Goal: Transaction & Acquisition: Download file/media

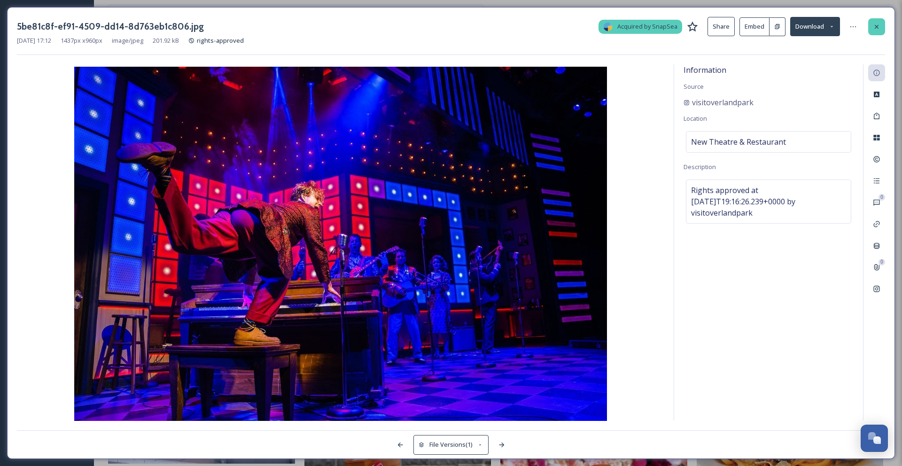
click at [880, 25] on icon at bounding box center [877, 27] width 8 height 8
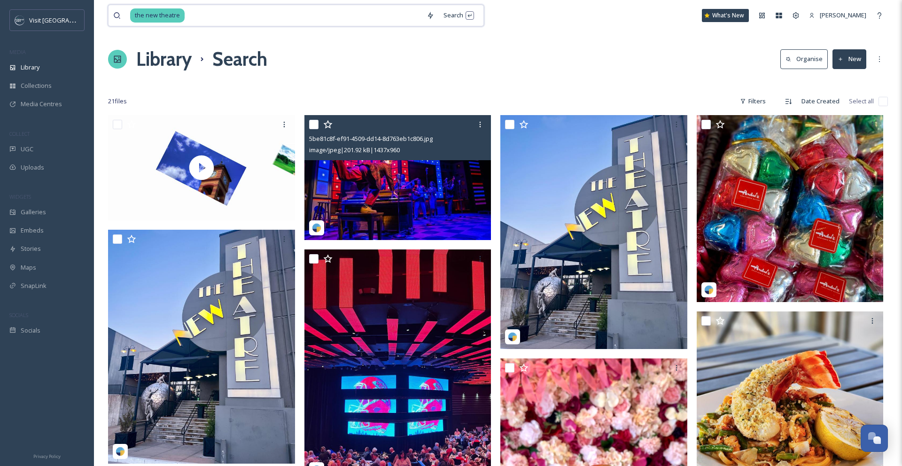
click at [242, 19] on input at bounding box center [304, 15] width 236 height 21
type input "t"
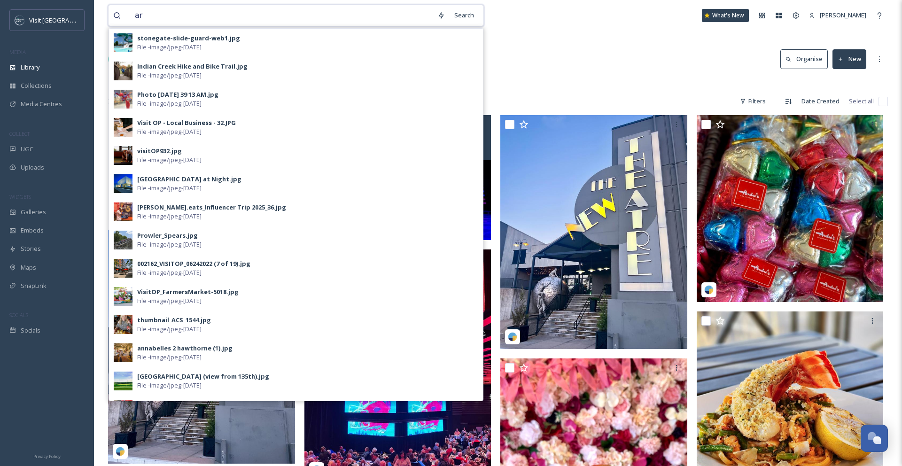
type input "art"
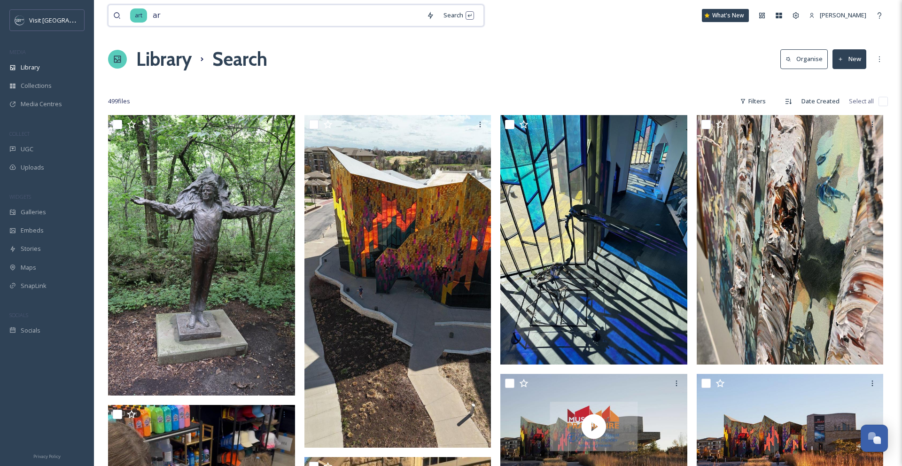
type input "a"
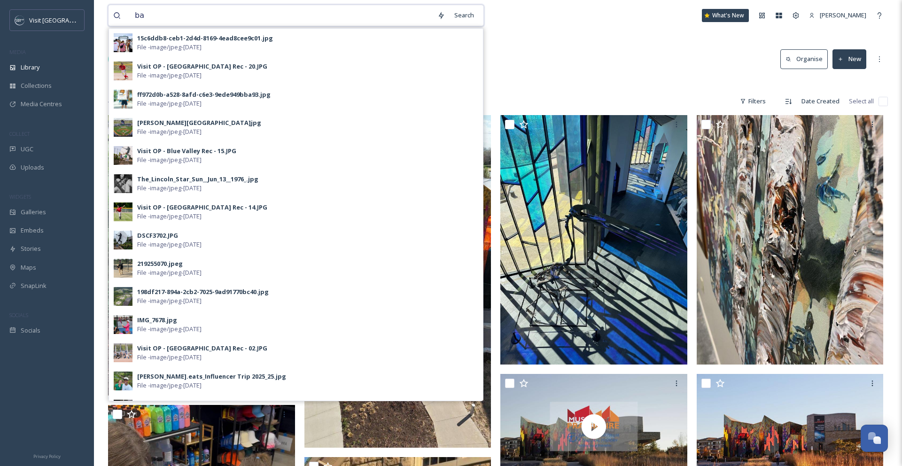
type input "b"
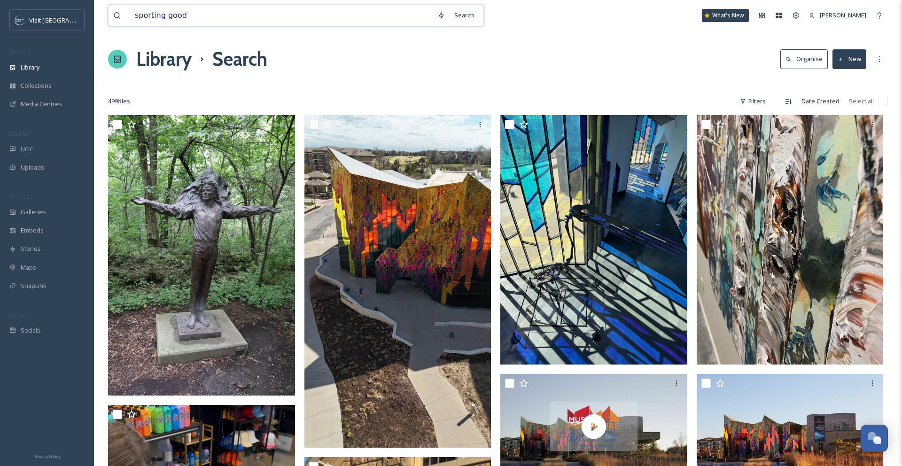
type input "sporting goods"
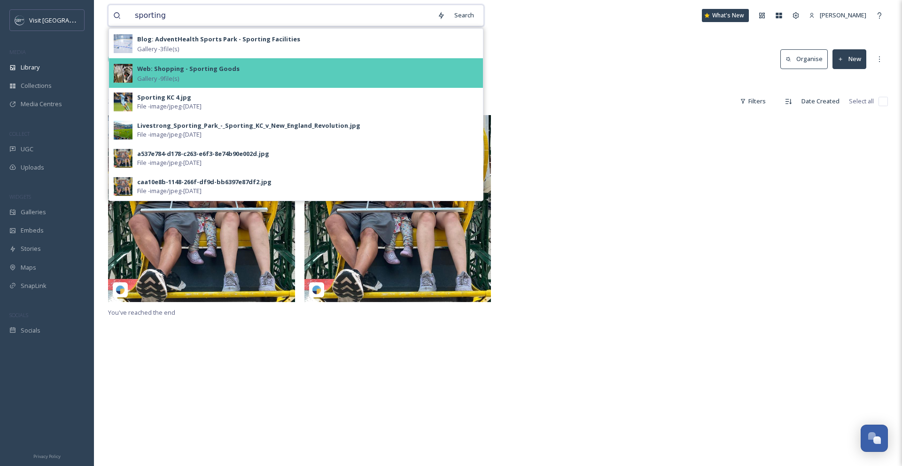
type input "sporting"
click at [186, 70] on strong "Web: Shopping - Sporting Goods" at bounding box center [188, 68] width 102 height 8
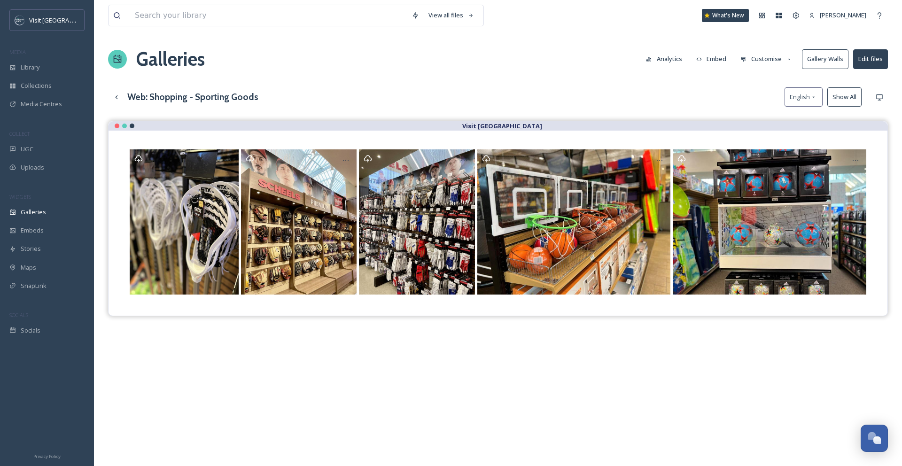
click at [834, 98] on button "Show All" at bounding box center [844, 96] width 34 height 19
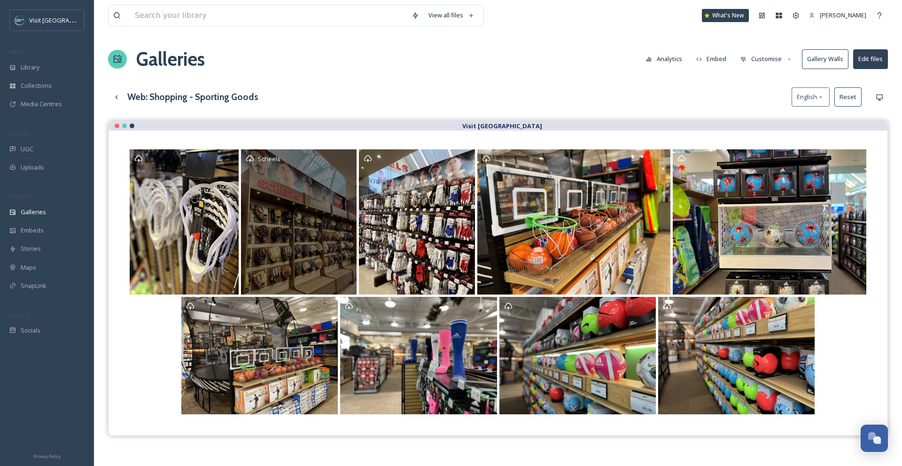
click at [312, 210] on div "Scheels" at bounding box center [299, 221] width 116 height 145
click at [291, 190] on div "Scheels" at bounding box center [299, 221] width 116 height 145
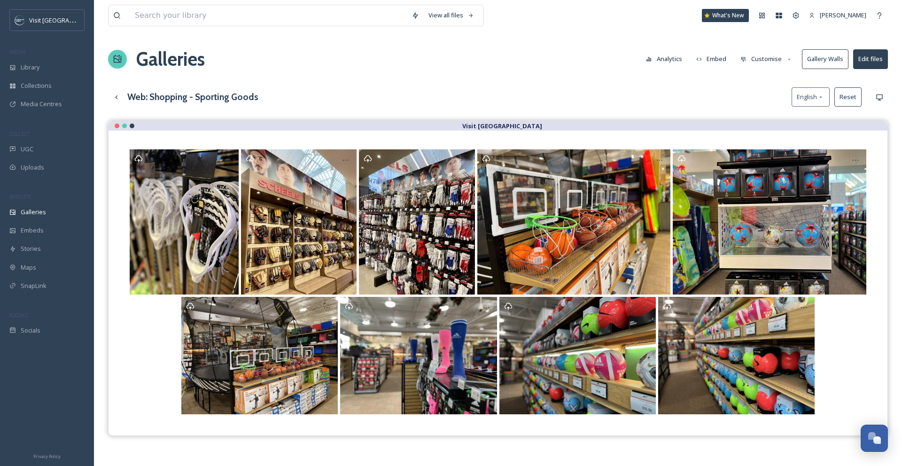
click at [869, 60] on button "Edit files" at bounding box center [870, 58] width 35 height 19
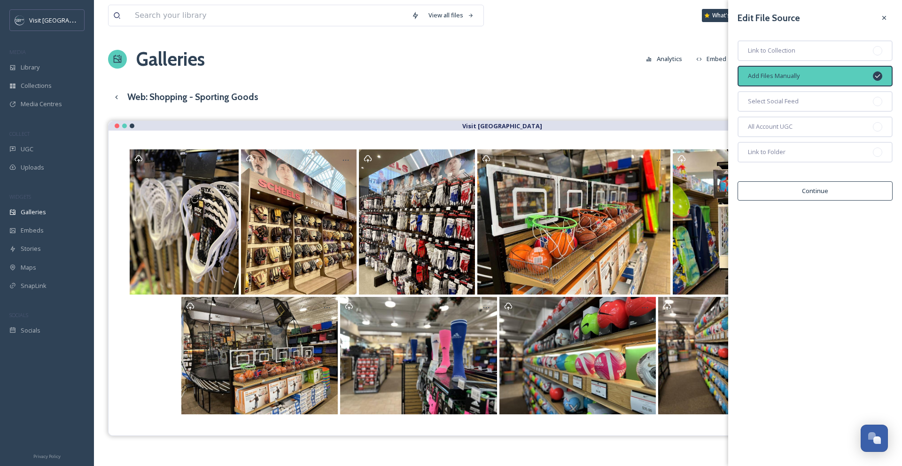
click at [817, 191] on button "Continue" at bounding box center [814, 190] width 155 height 19
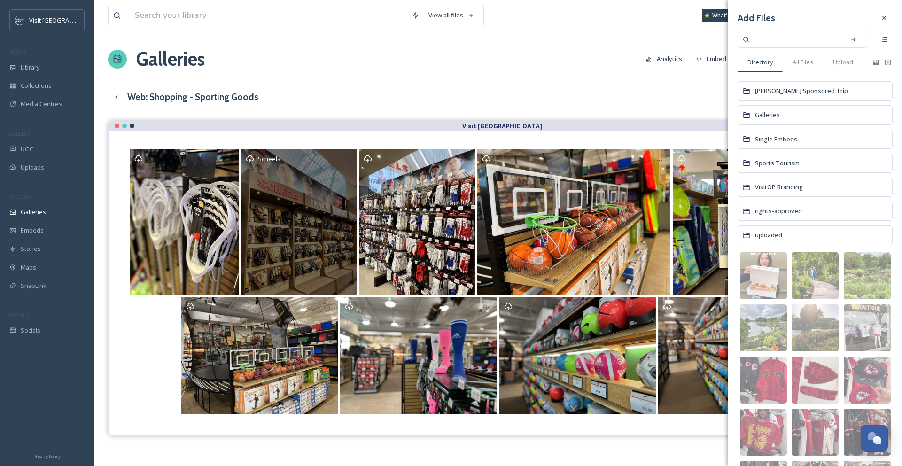
click at [289, 197] on div "Scheels" at bounding box center [299, 221] width 116 height 145
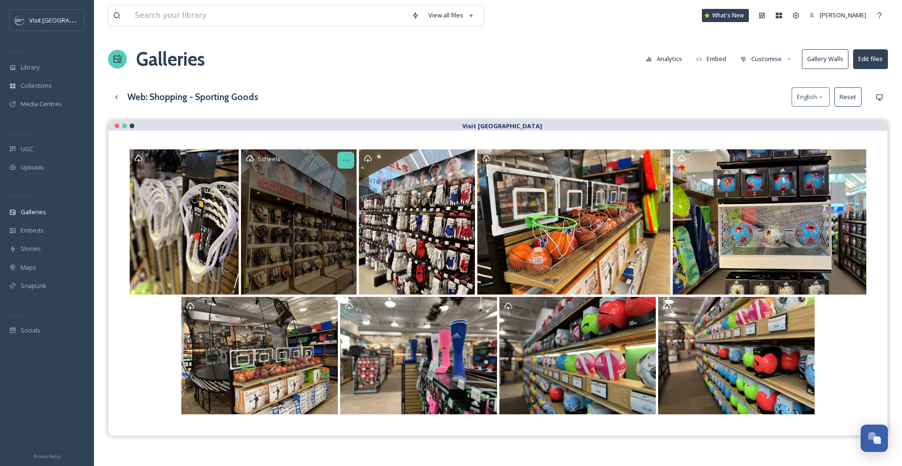
click at [347, 156] on icon at bounding box center [346, 160] width 8 height 8
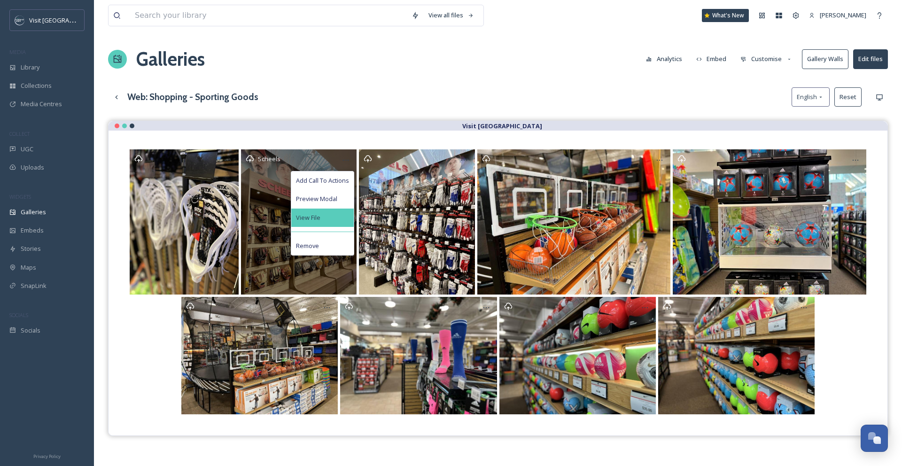
click at [322, 213] on div "View File" at bounding box center [322, 218] width 62 height 18
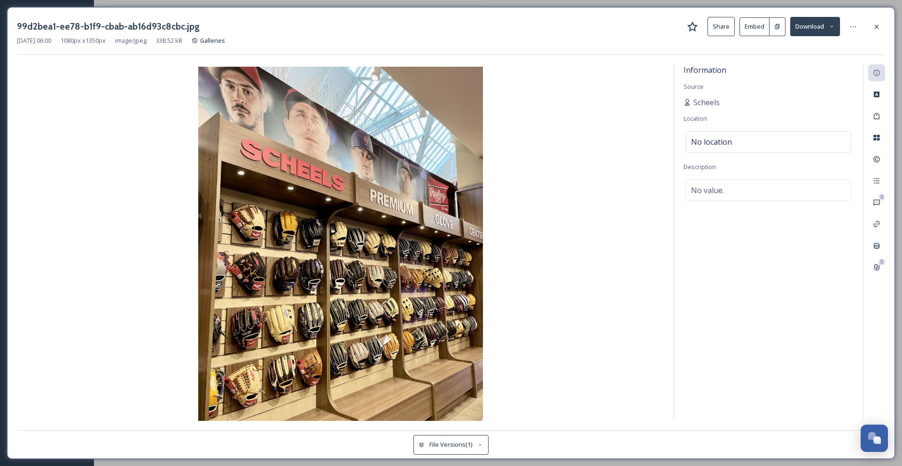
click at [812, 22] on button "Download" at bounding box center [815, 26] width 50 height 19
click at [802, 49] on span "Download Original (1080 x 1350)" at bounding box center [790, 48] width 89 height 9
click at [802, 16] on div "99d2bea1-ee78-b1f9-cbab-ab16d93c8cbc.jpg Share Embed Download [DATE] 06:00 1080…" at bounding box center [451, 233] width 888 height 452
click at [877, 25] on icon at bounding box center [877, 26] width 4 height 4
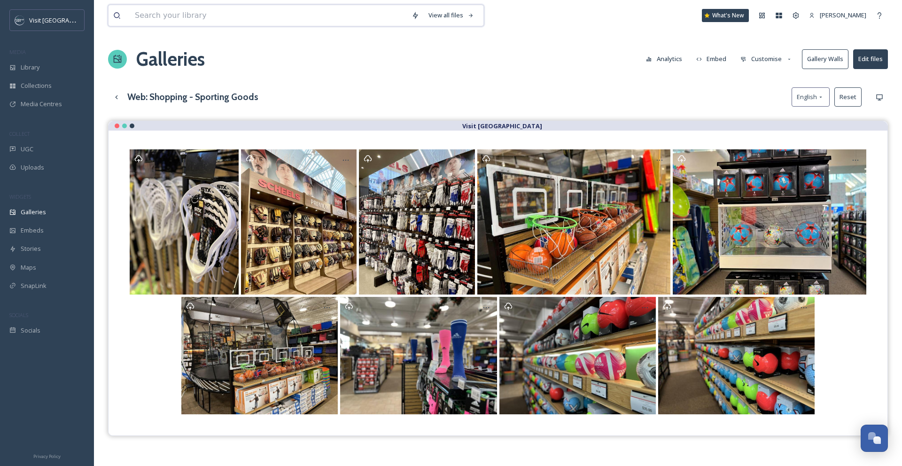
click at [204, 15] on input at bounding box center [268, 15] width 277 height 21
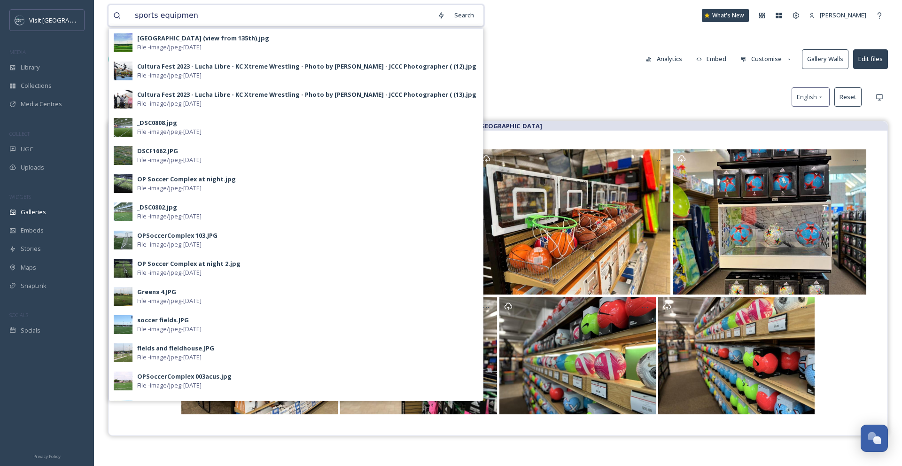
type input "sports equipment"
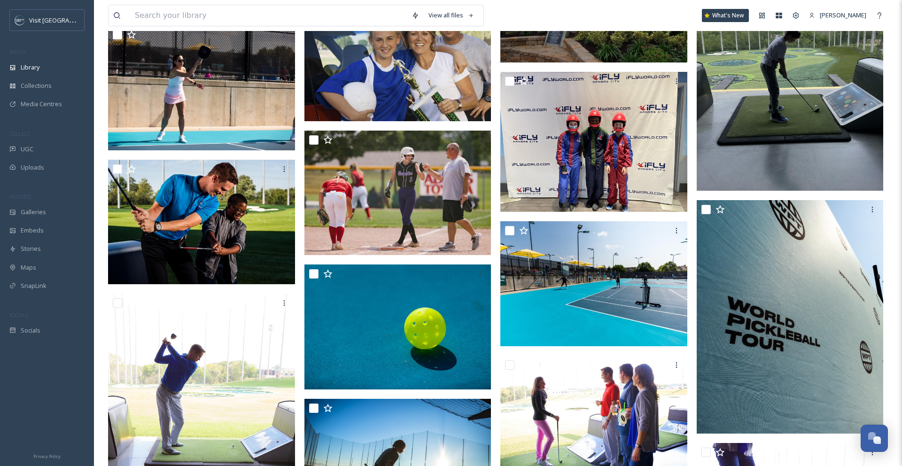
scroll to position [2754, 0]
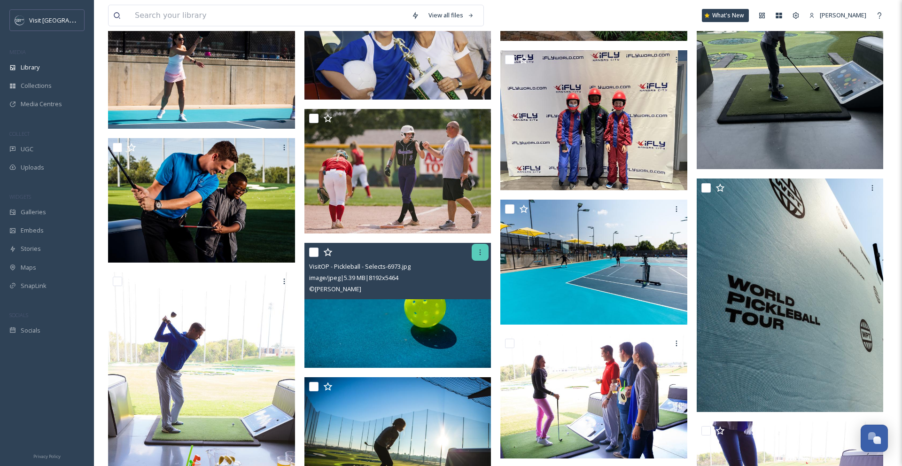
click at [481, 254] on icon at bounding box center [480, 252] width 8 height 8
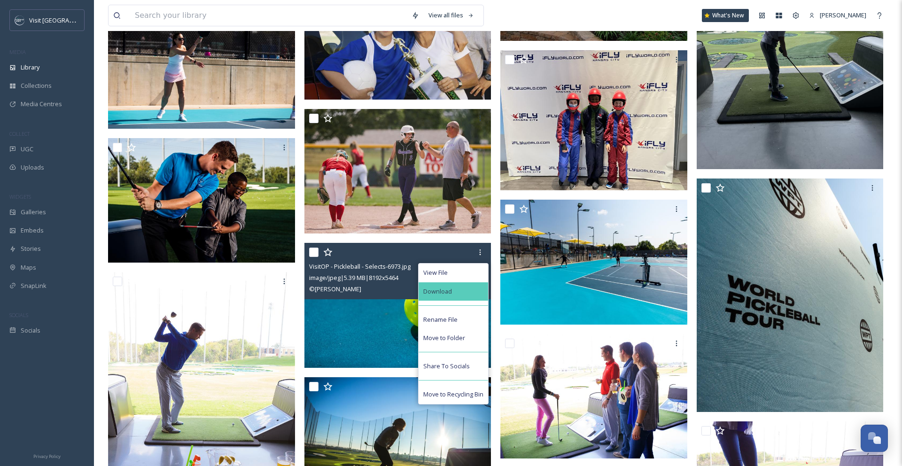
click at [471, 287] on div "Download" at bounding box center [454, 291] width 70 height 18
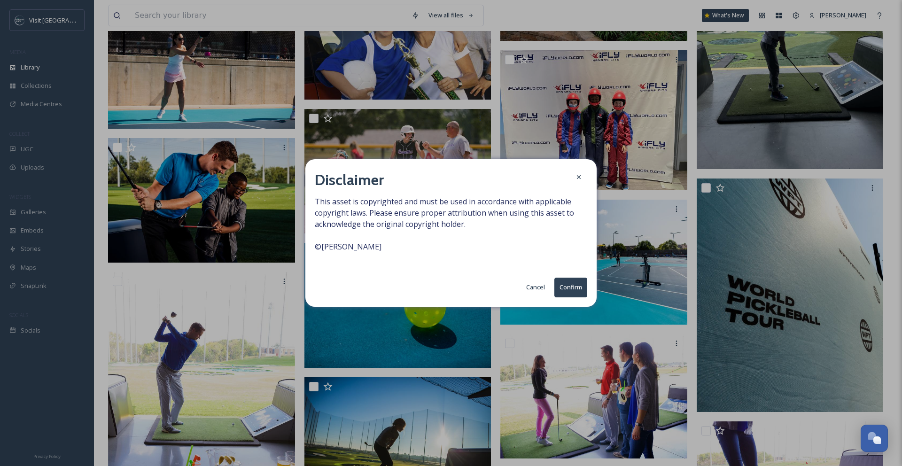
click at [564, 286] on button "Confirm" at bounding box center [570, 287] width 33 height 19
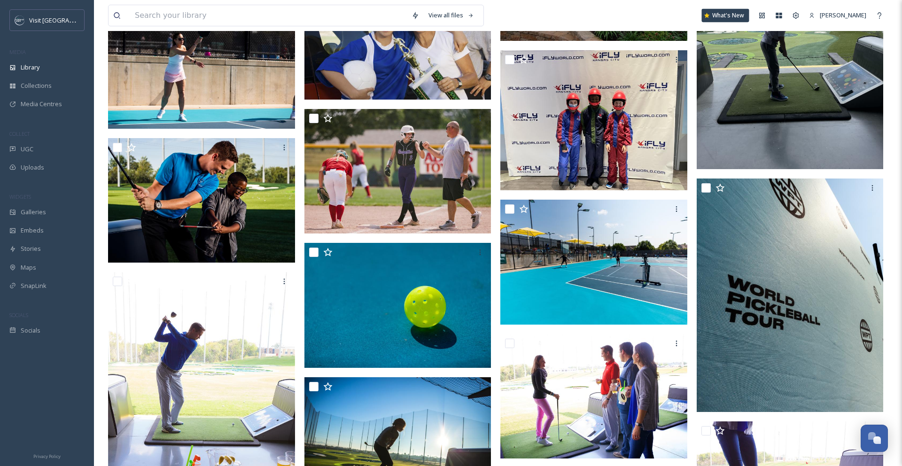
click at [749, 22] on div "What's New" at bounding box center [725, 15] width 47 height 13
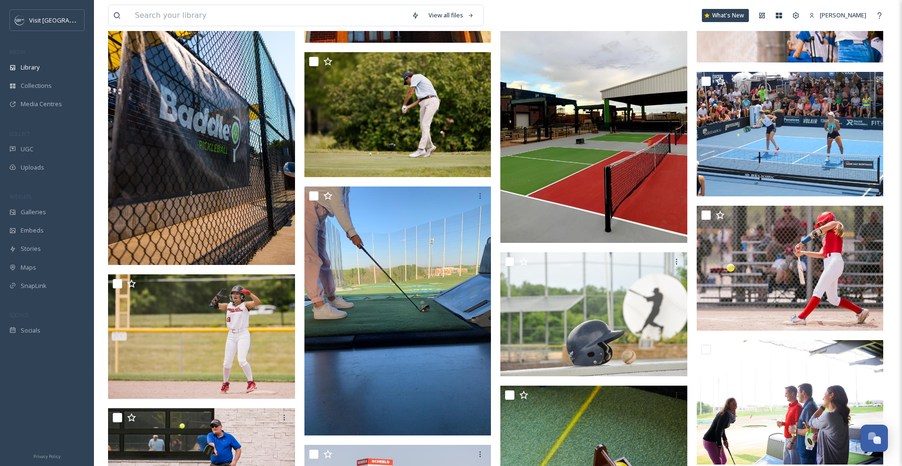
scroll to position [771, 0]
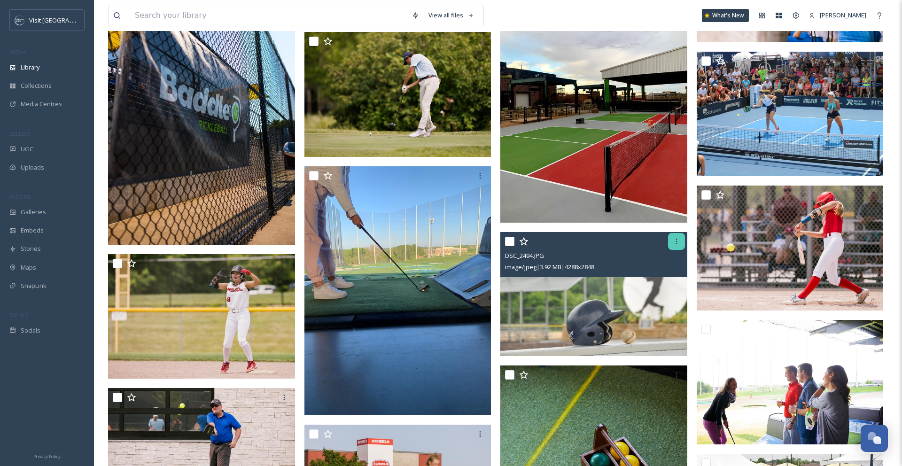
click at [673, 244] on icon at bounding box center [677, 242] width 8 height 8
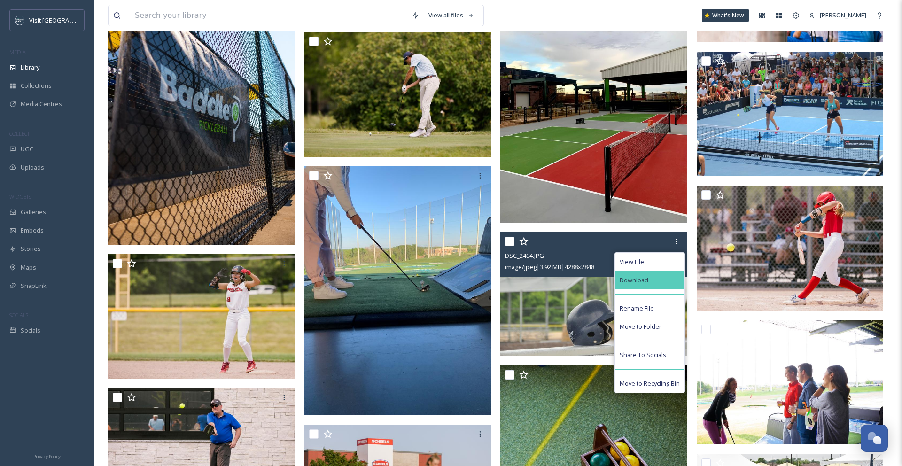
click at [665, 279] on div "Download" at bounding box center [650, 280] width 70 height 18
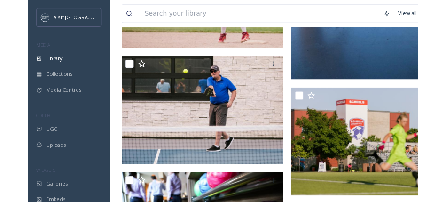
scroll to position [1688, 0]
